Goal: Obtain resource: Download file/media

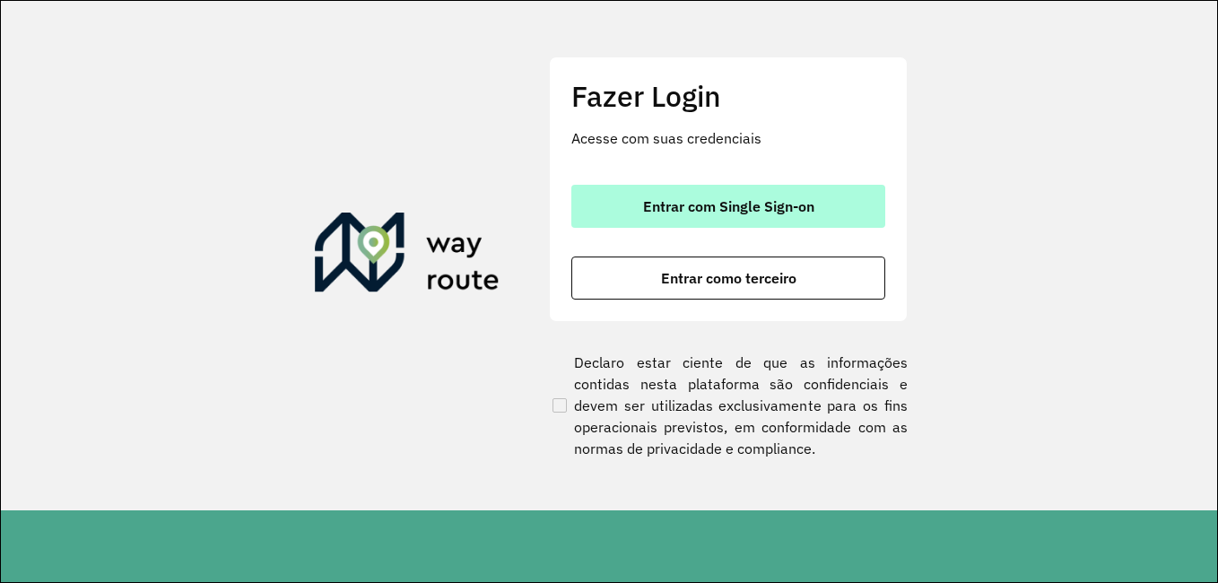
click at [758, 195] on button "Entrar com Single Sign-on" at bounding box center [728, 206] width 314 height 43
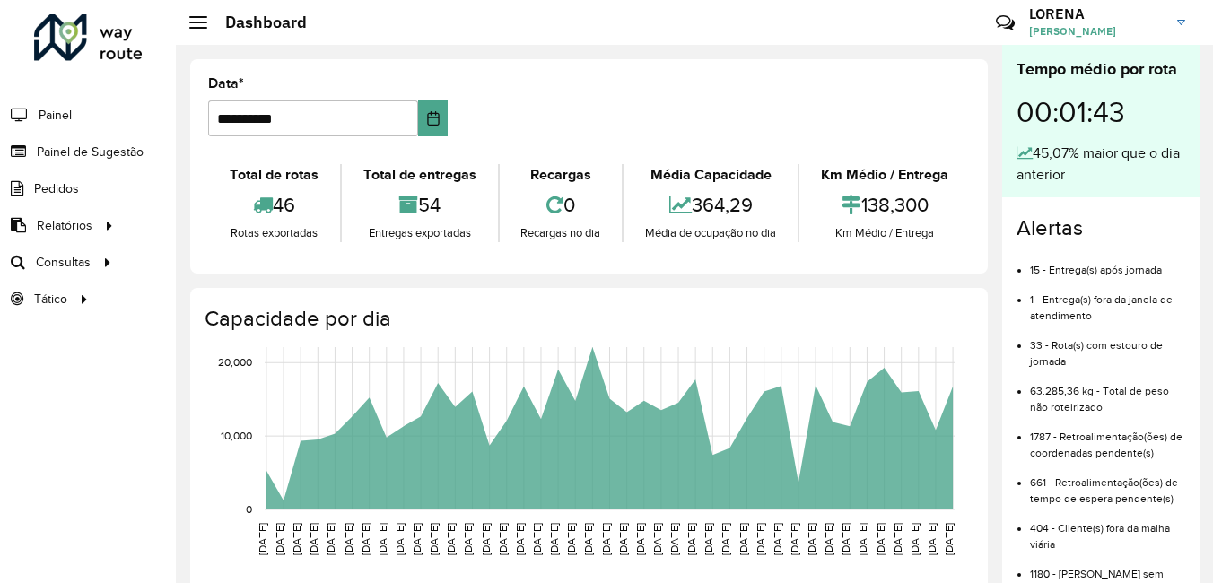
drag, startPoint x: 260, startPoint y: 225, endPoint x: 624, endPoint y: 41, distance: 408.0
click at [0, 0] on link "Clientes" at bounding box center [0, 0] width 0 height 0
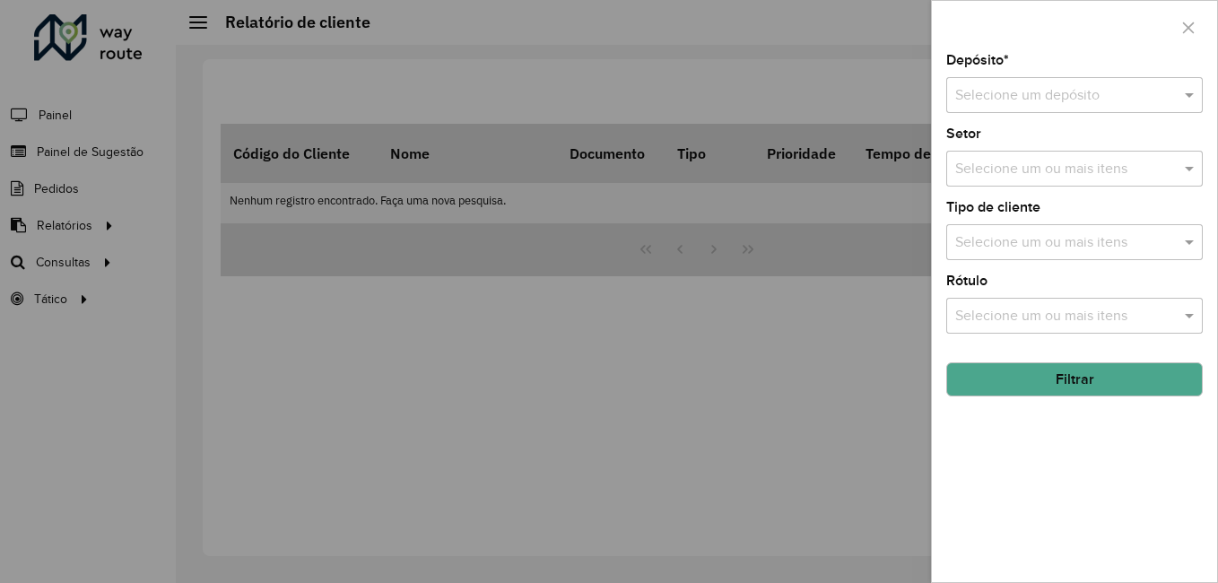
click at [1010, 105] on input "text" at bounding box center [1056, 96] width 203 height 22
click at [1015, 146] on span "CDI Louveira" at bounding box center [994, 146] width 81 height 15
click at [1081, 380] on button "Filtrar" at bounding box center [1074, 379] width 257 height 34
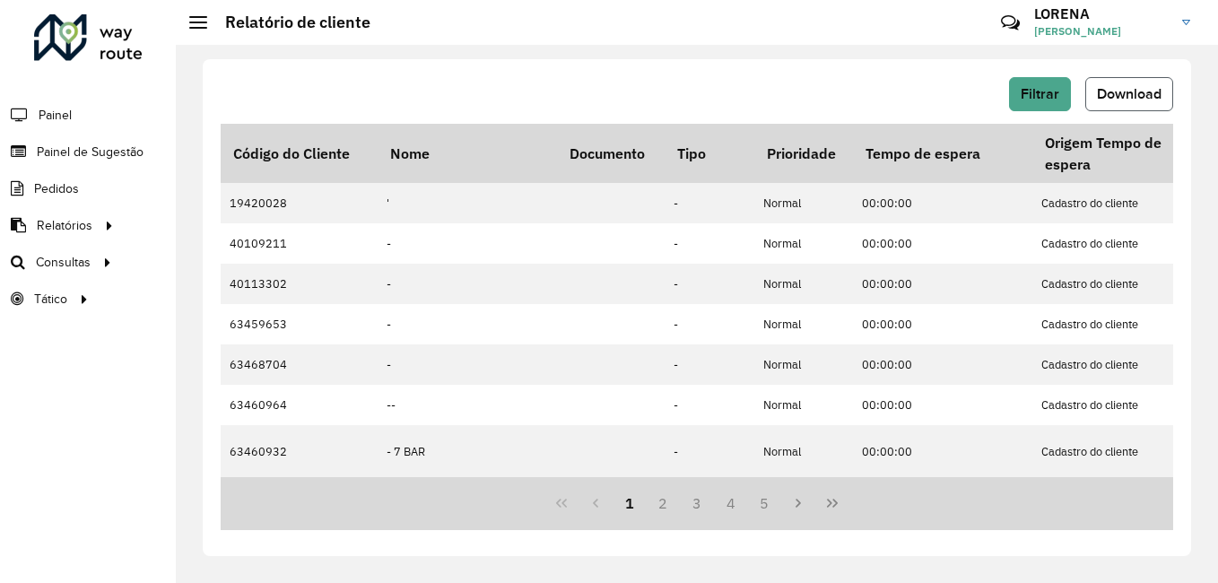
click at [1102, 106] on button "Download" at bounding box center [1129, 94] width 88 height 34
